Goal: Task Accomplishment & Management: Use online tool/utility

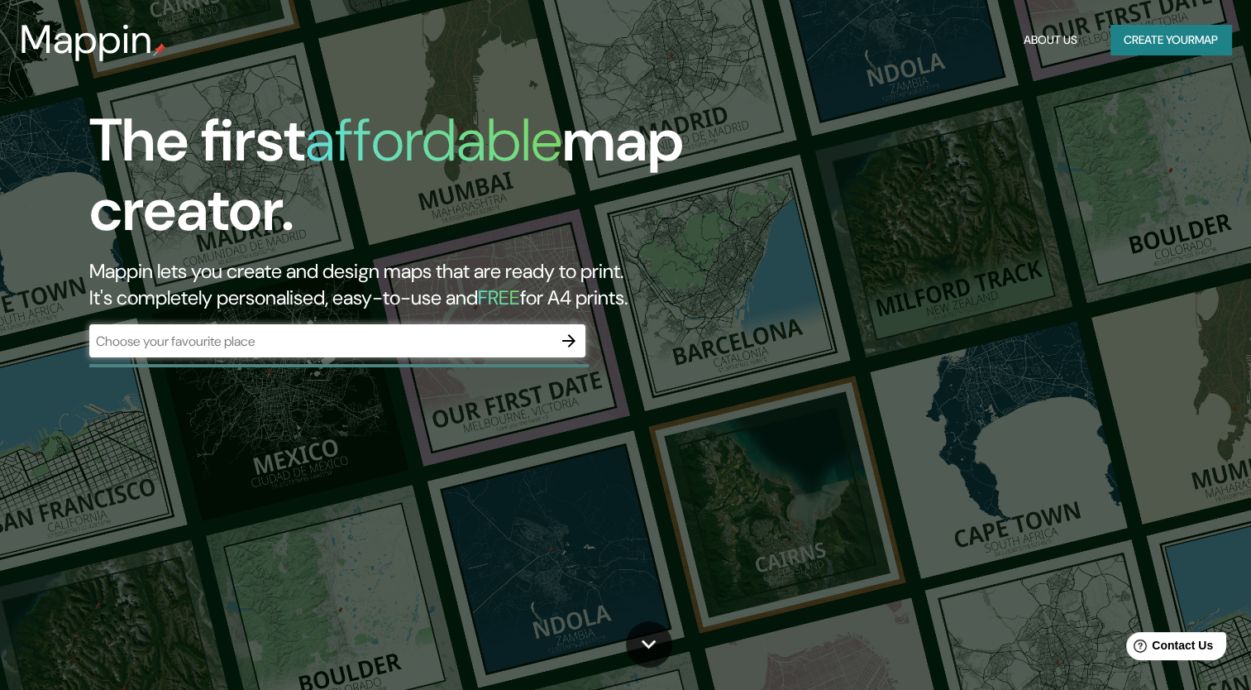
click at [378, 355] on div "​" at bounding box center [337, 340] width 496 height 33
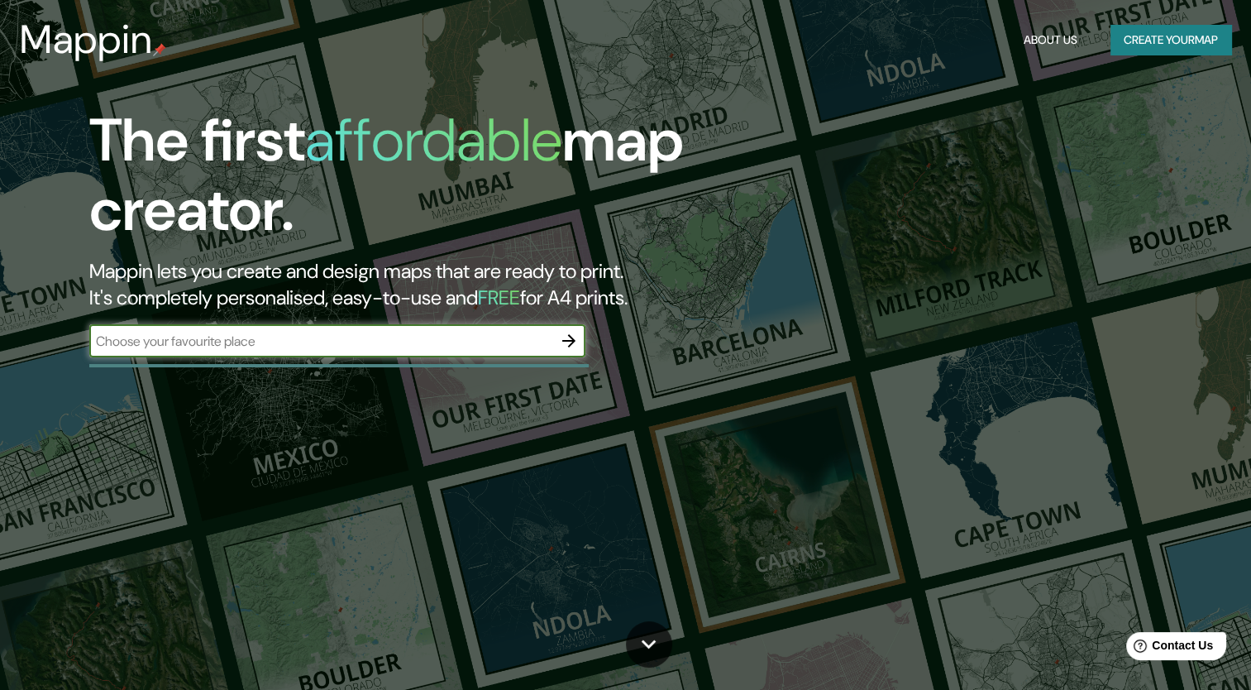
click at [345, 343] on input "text" at bounding box center [320, 341] width 463 height 19
type input "g"
type input "bogota"
click at [572, 345] on icon "button" at bounding box center [569, 341] width 20 height 20
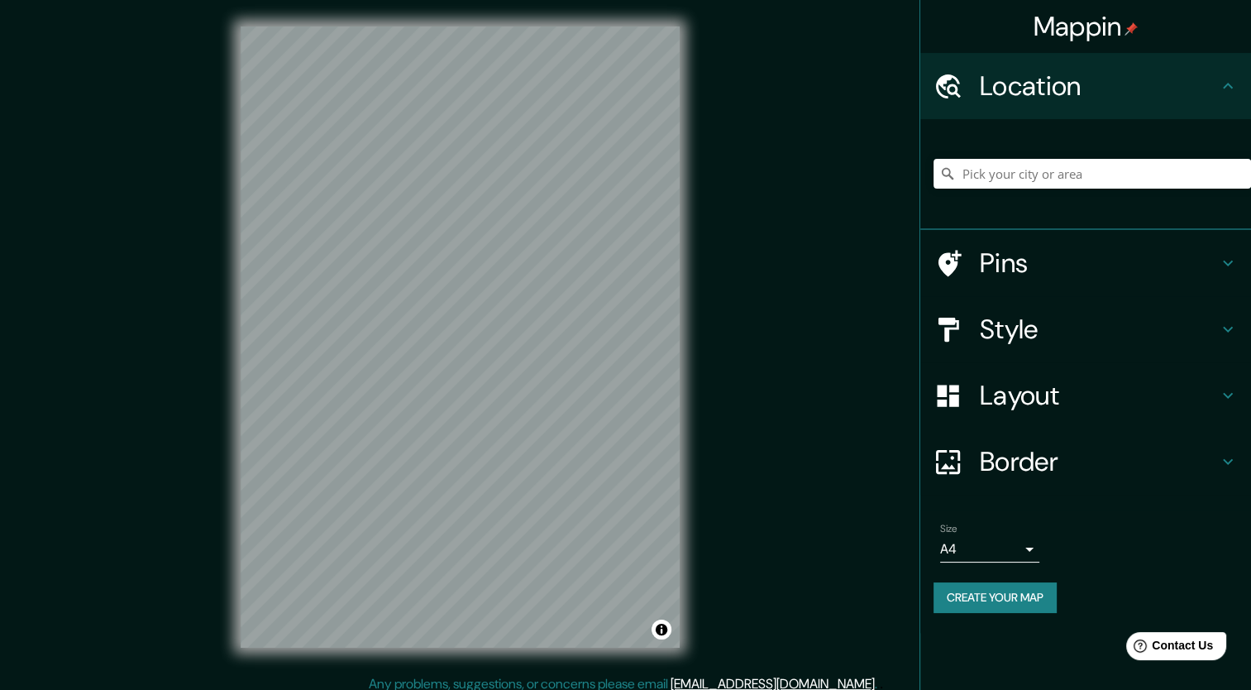
click at [1046, 254] on h4 "Pins" at bounding box center [1099, 262] width 238 height 33
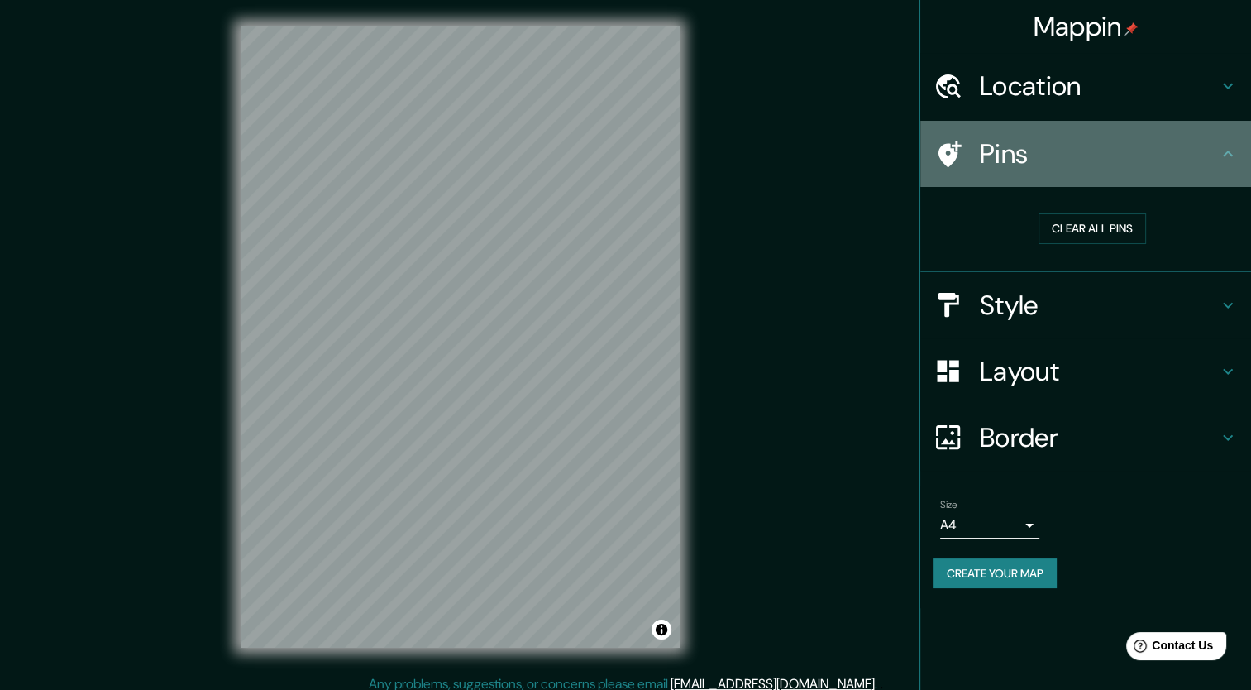
click at [1080, 162] on h4 "Pins" at bounding box center [1099, 153] width 238 height 33
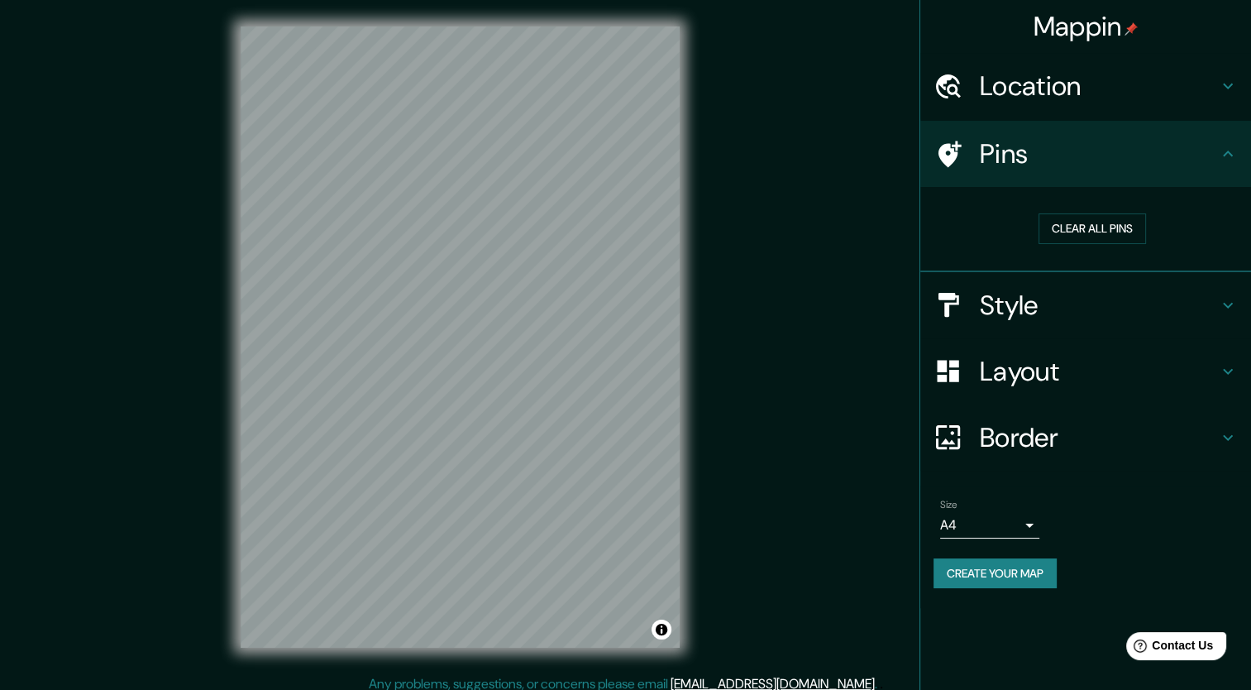
click at [1004, 84] on h4 "Location" at bounding box center [1099, 85] width 238 height 33
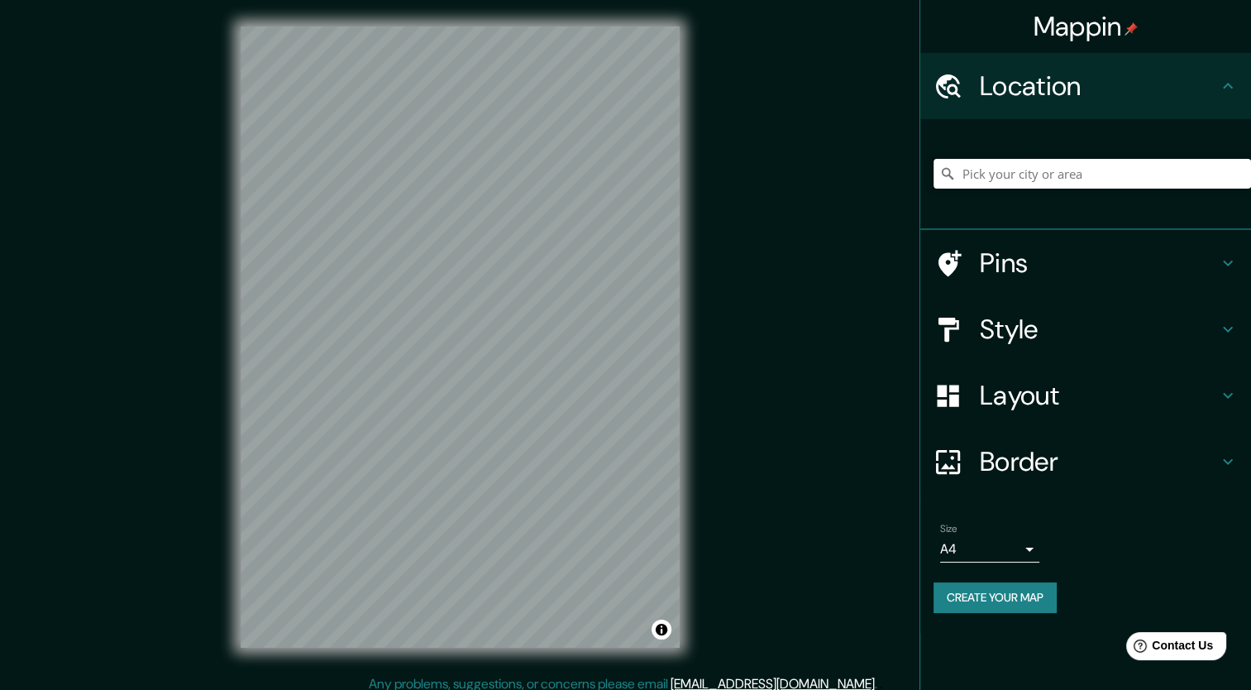
click at [1018, 175] on input "Pick your city or area" at bounding box center [1093, 174] width 318 height 30
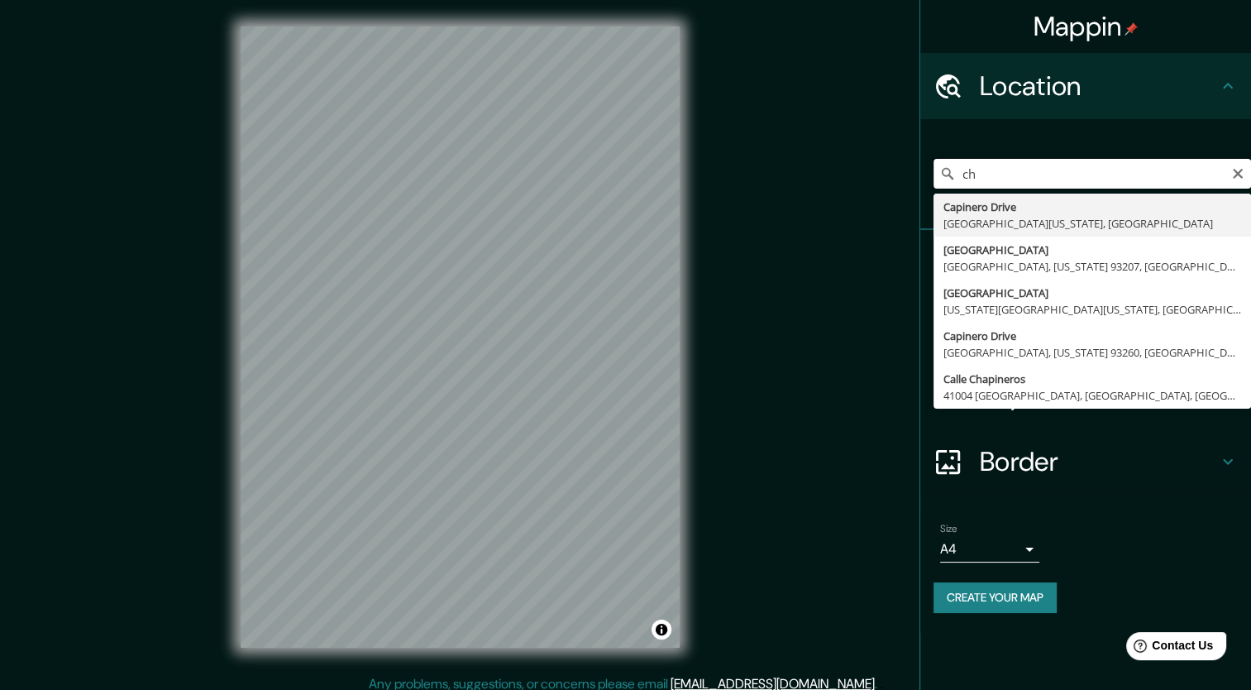
type input "c"
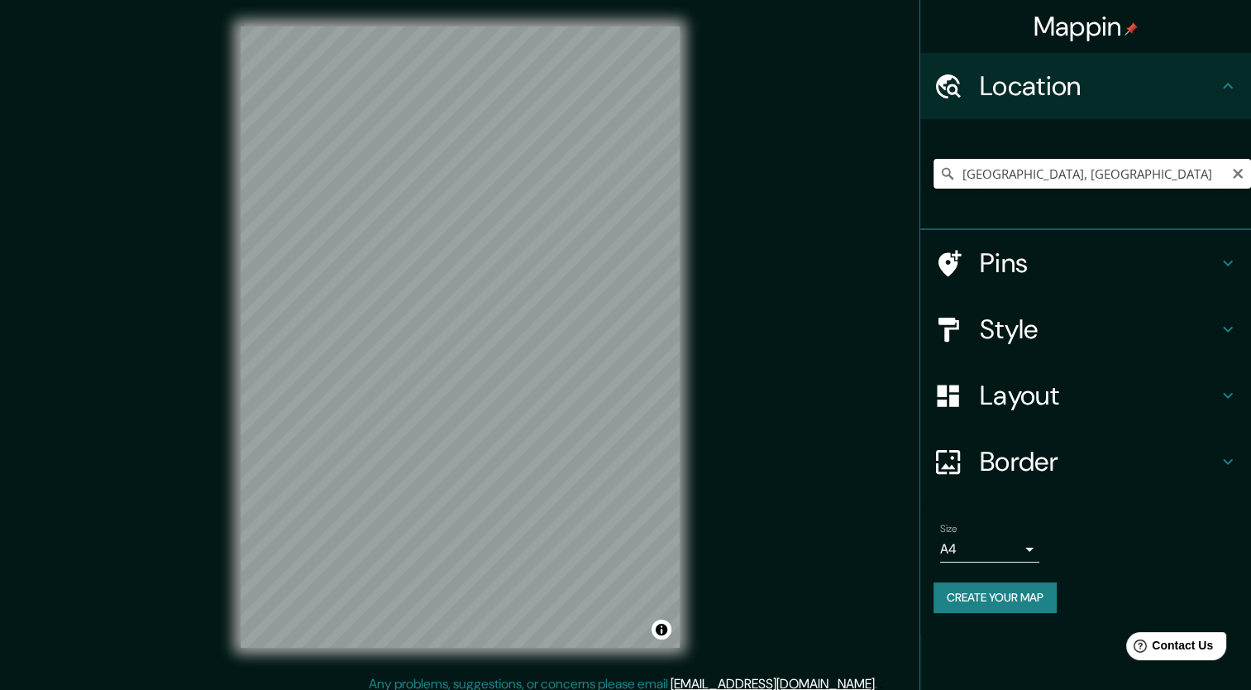
click at [1069, 178] on input "[GEOGRAPHIC_DATA], [GEOGRAPHIC_DATA]" at bounding box center [1093, 174] width 318 height 30
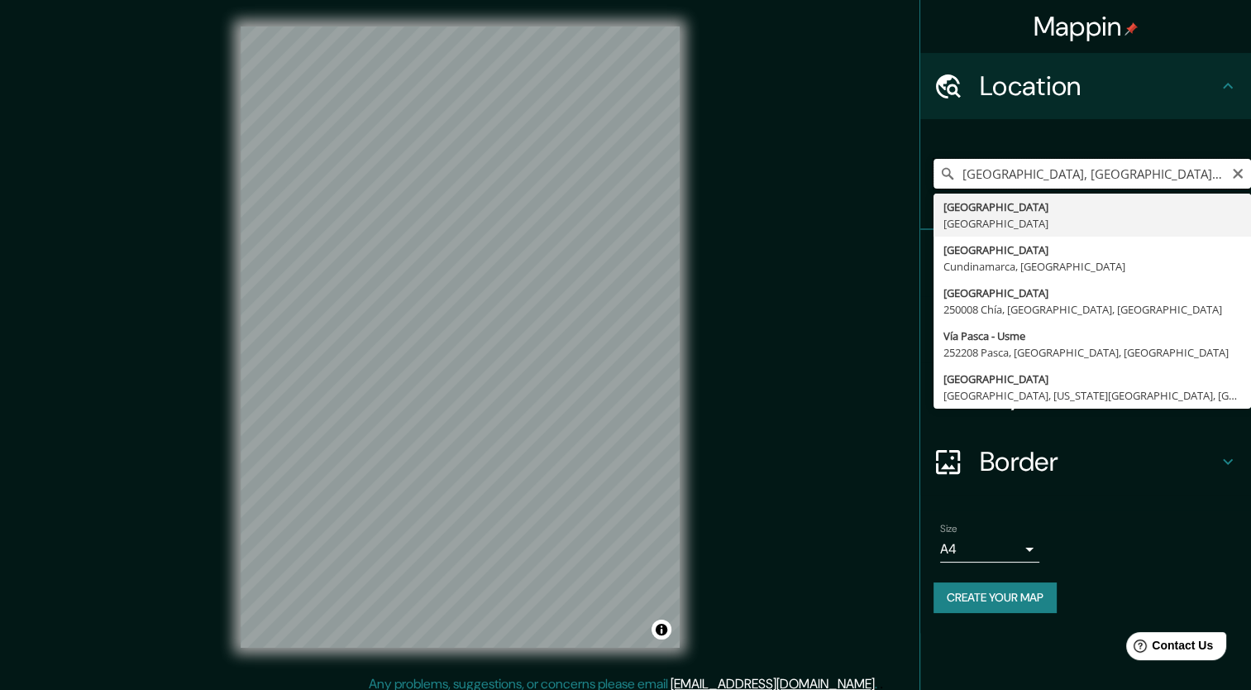
type input "[GEOGRAPHIC_DATA], [GEOGRAPHIC_DATA]"
